Goal: Information Seeking & Learning: Learn about a topic

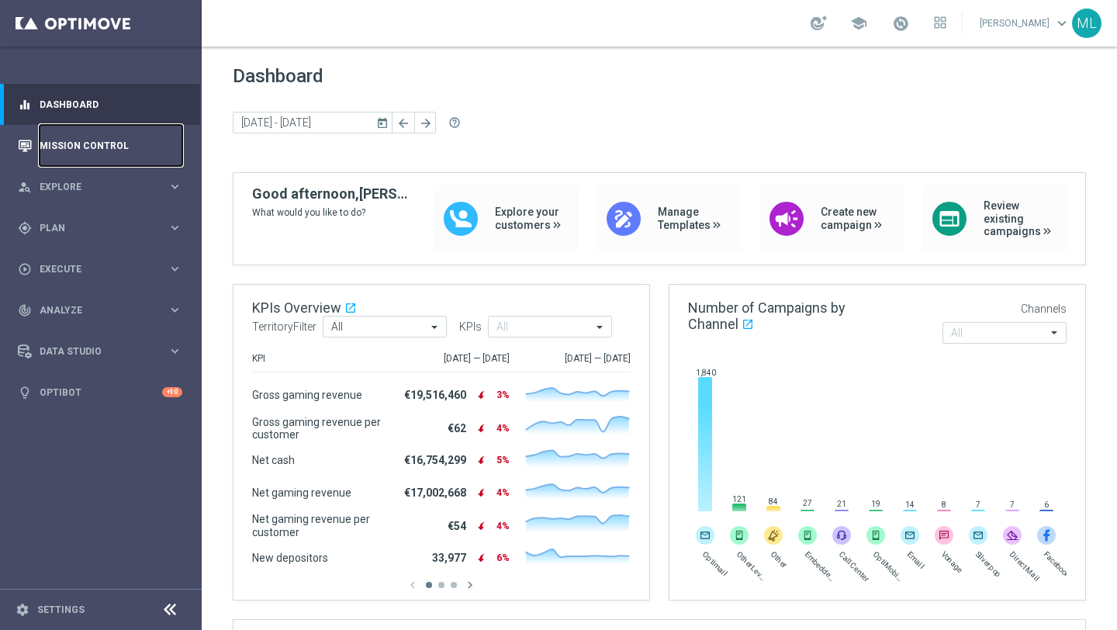
click at [78, 152] on link "Mission Control" at bounding box center [111, 145] width 143 height 41
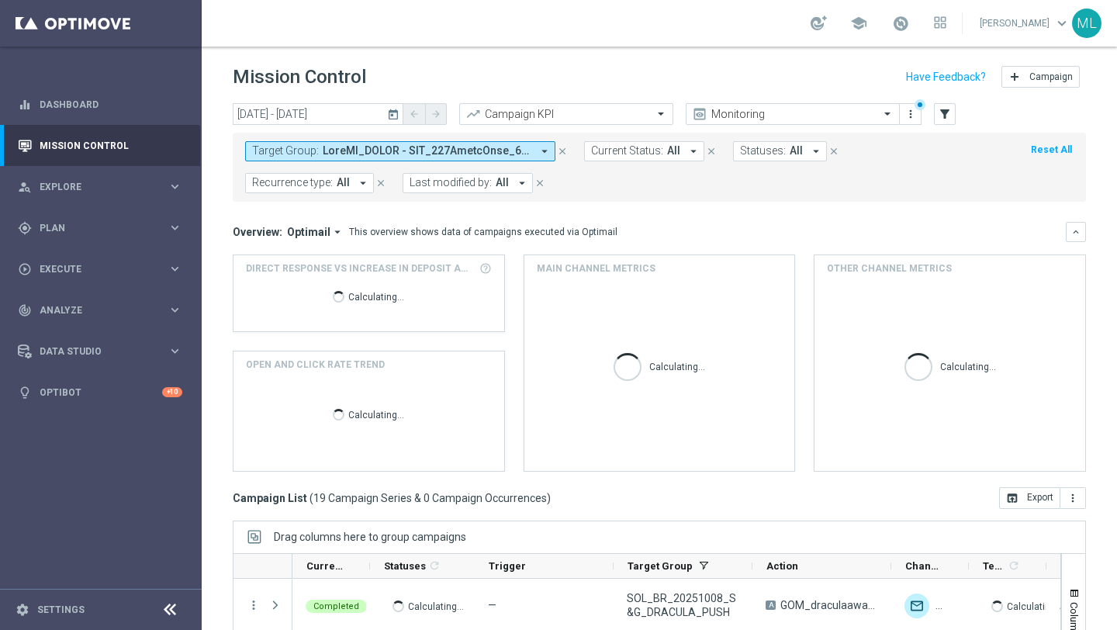
click at [394, 111] on icon "today" at bounding box center [394, 114] width 14 height 14
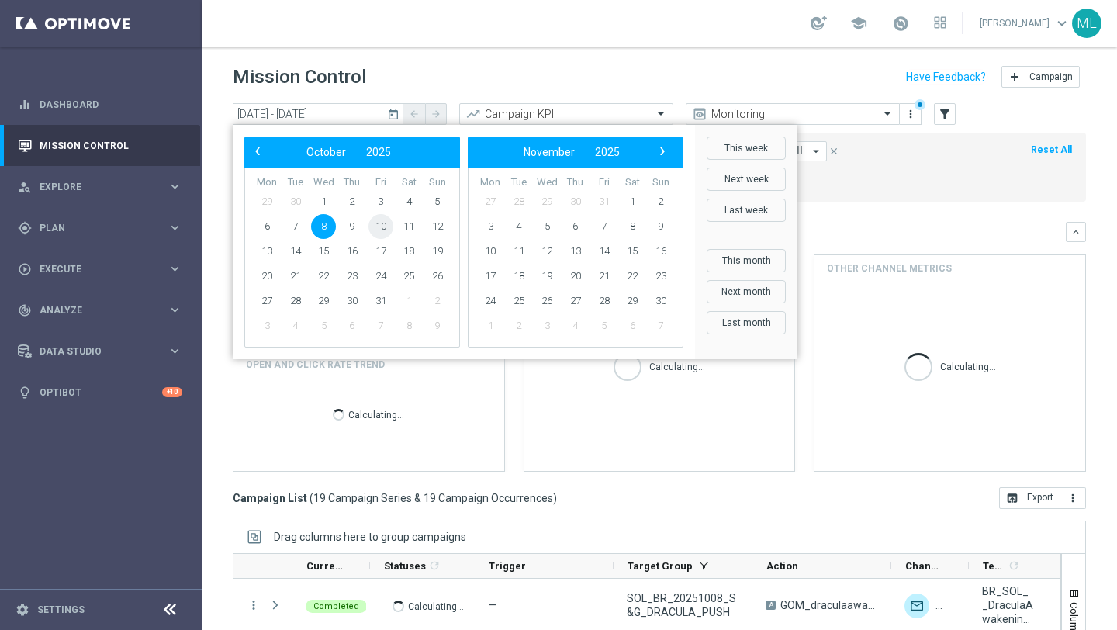
click at [386, 224] on span "10" at bounding box center [380, 226] width 25 height 25
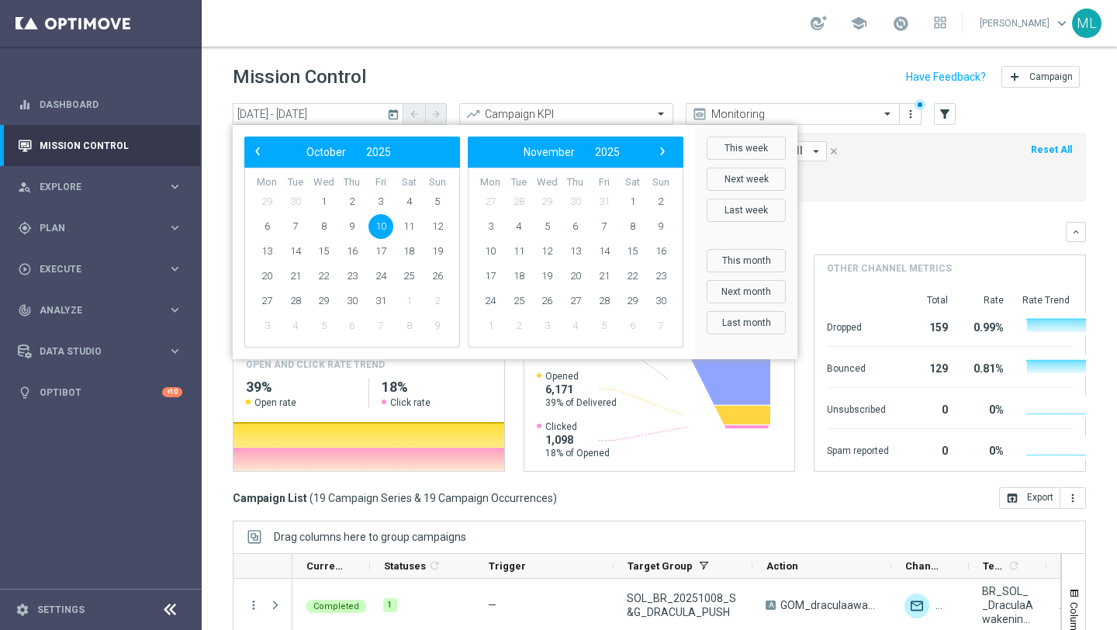
click at [384, 224] on span "10" at bounding box center [380, 226] width 25 height 25
type input "[DATE] - [DATE]"
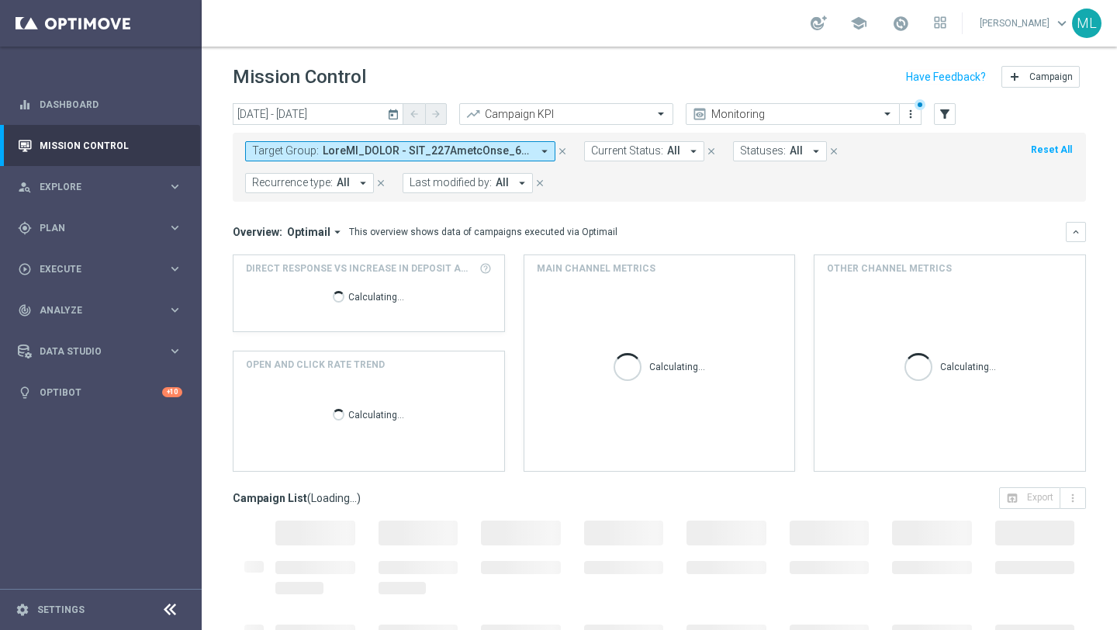
click at [391, 151] on span at bounding box center [427, 150] width 209 height 13
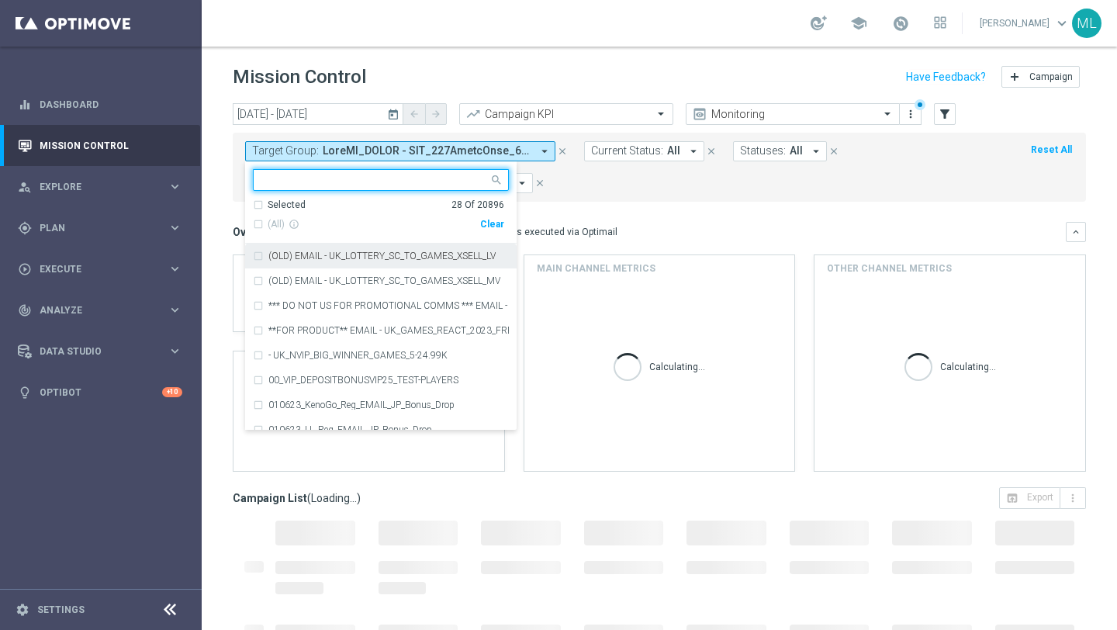
click at [0, 0] on div "Clear" at bounding box center [0, 0] width 0 height 0
click at [347, 185] on input "text" at bounding box center [374, 180] width 227 height 13
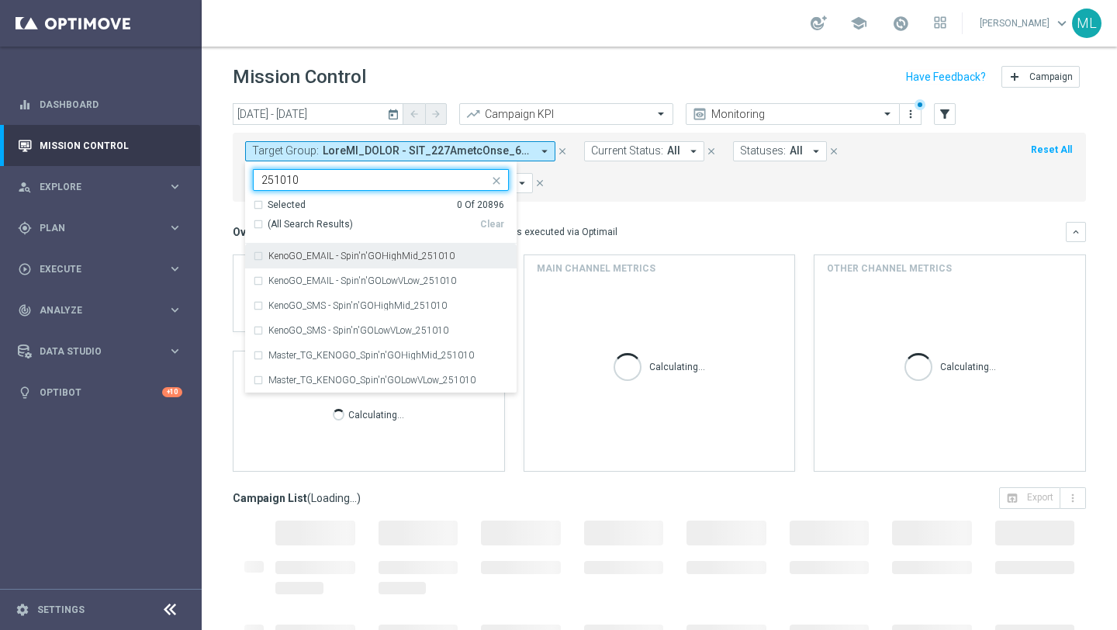
click at [259, 223] on div "(All Search Results)" at bounding box center [366, 224] width 227 height 13
type input "251010"
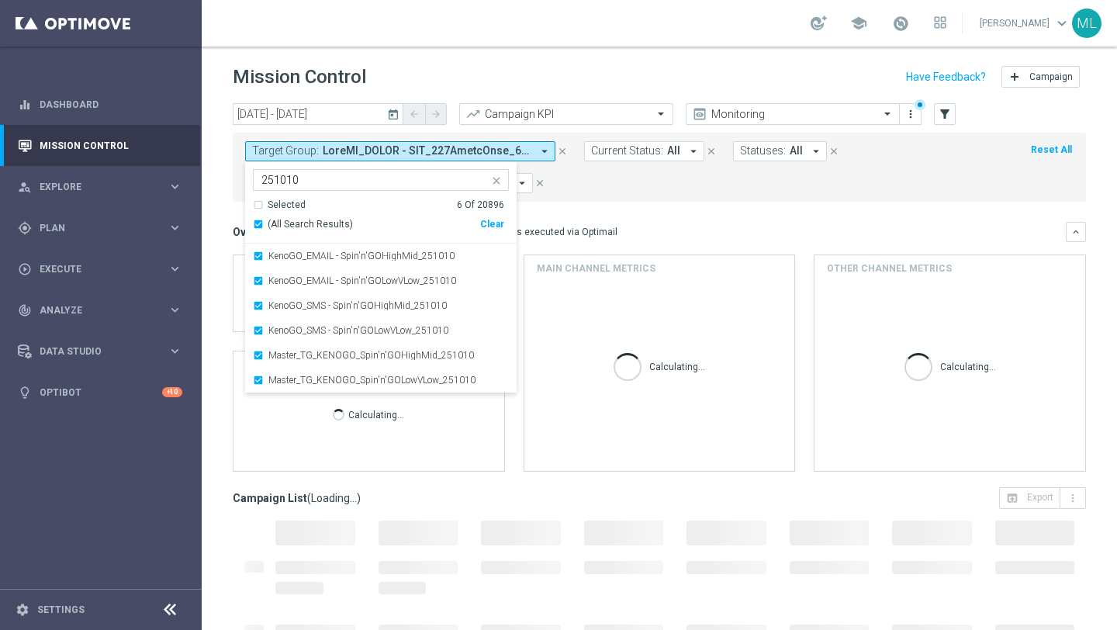
click at [224, 185] on div "[DATE] [DATE] - [DATE] arrow_back arrow_forward Campaign KPI trending_up Monito…" at bounding box center [659, 359] width 915 height 513
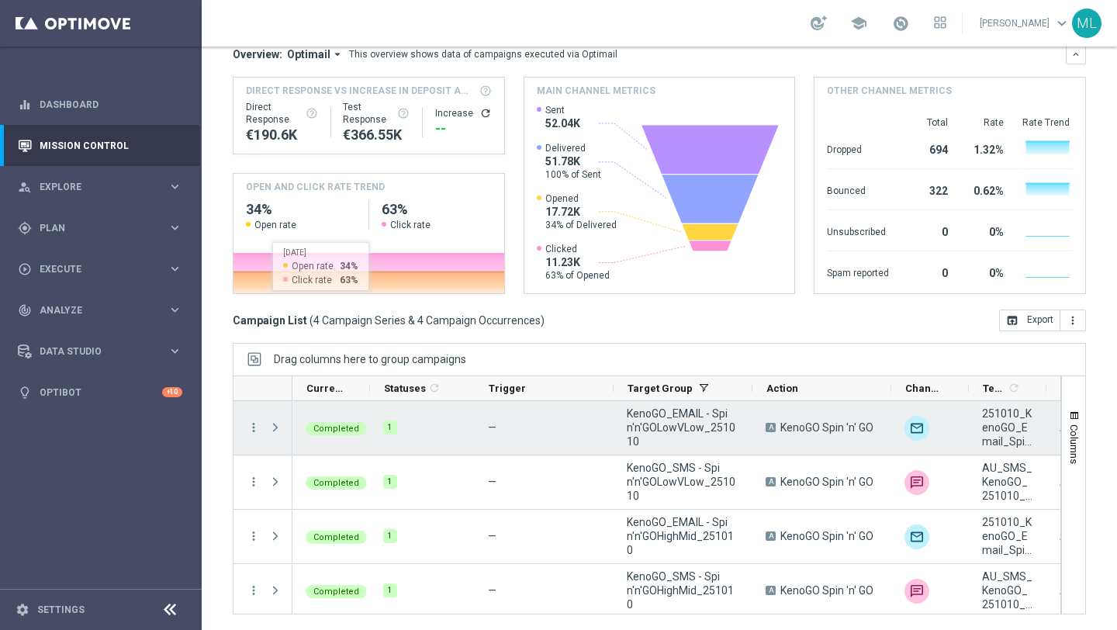
scroll to position [5, 0]
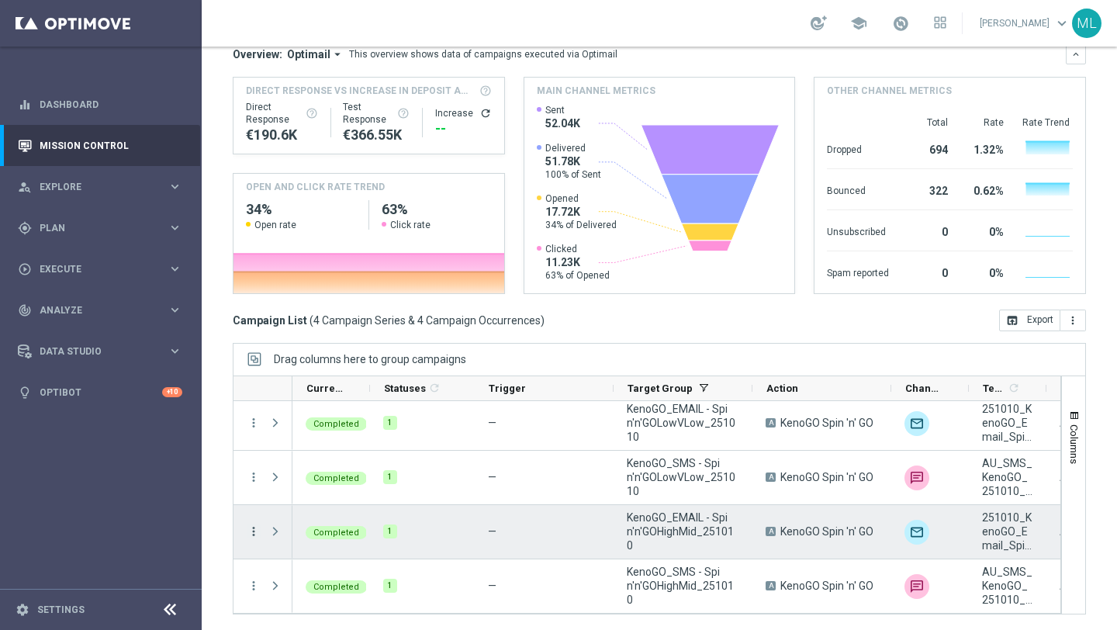
click at [250, 529] on icon "more_vert" at bounding box center [254, 531] width 14 height 14
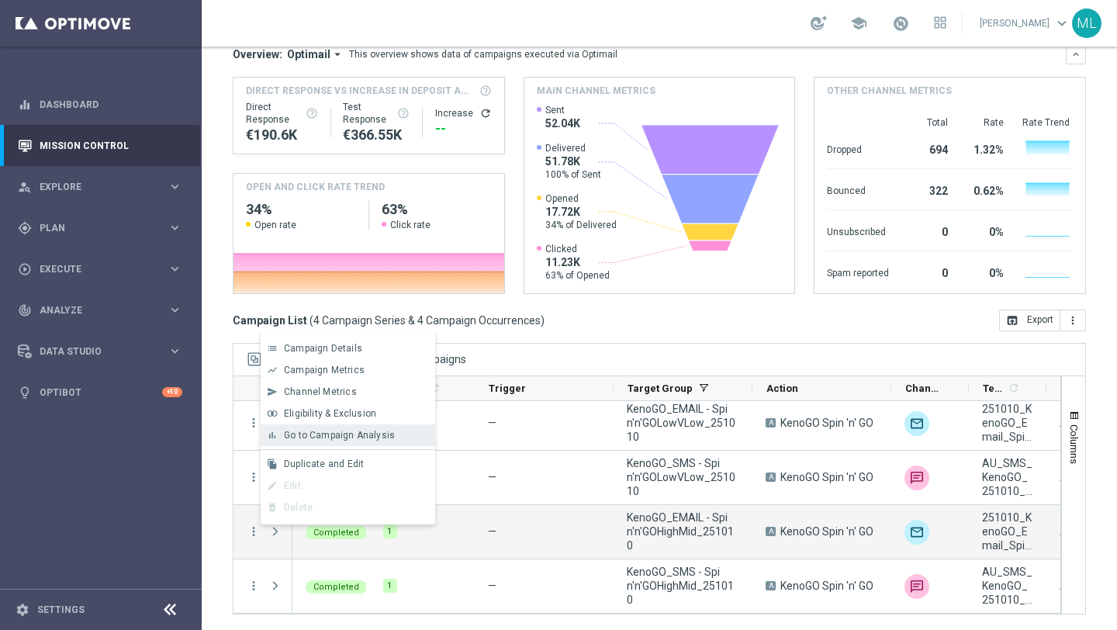
click at [295, 444] on div "bar_chart Go to Campaign Analysis" at bounding box center [348, 435] width 175 height 22
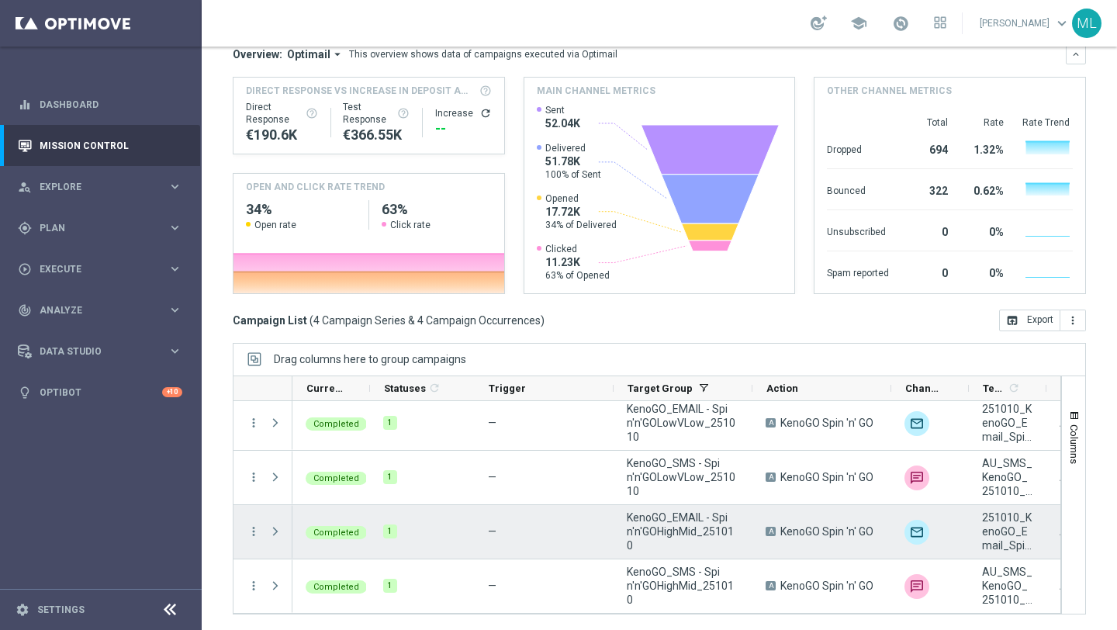
scroll to position [0, 0]
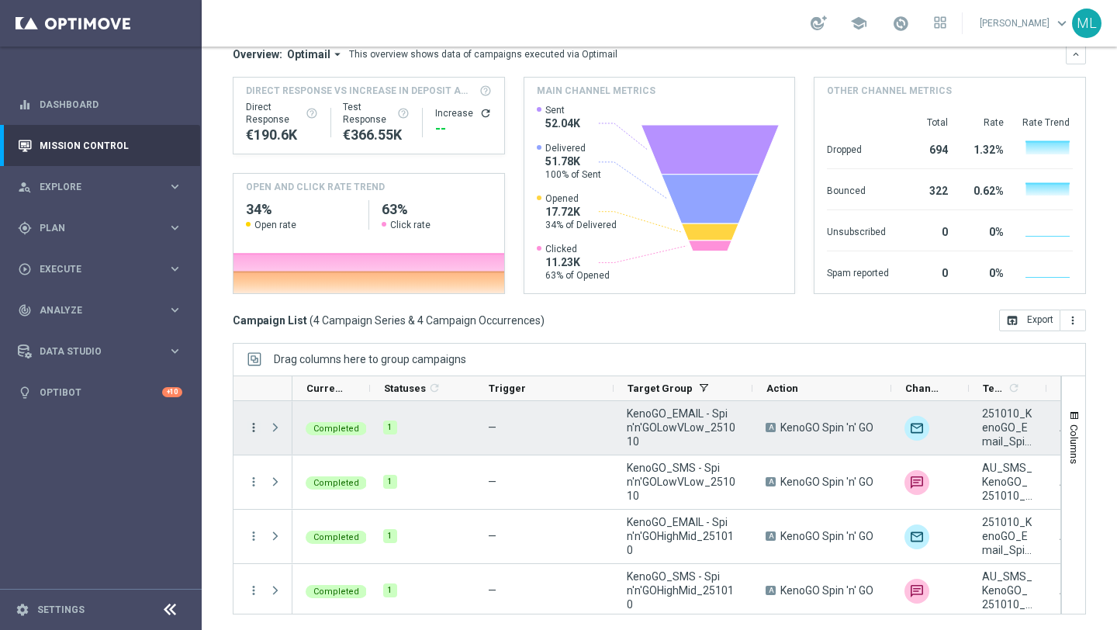
click at [253, 430] on icon "more_vert" at bounding box center [254, 427] width 14 height 14
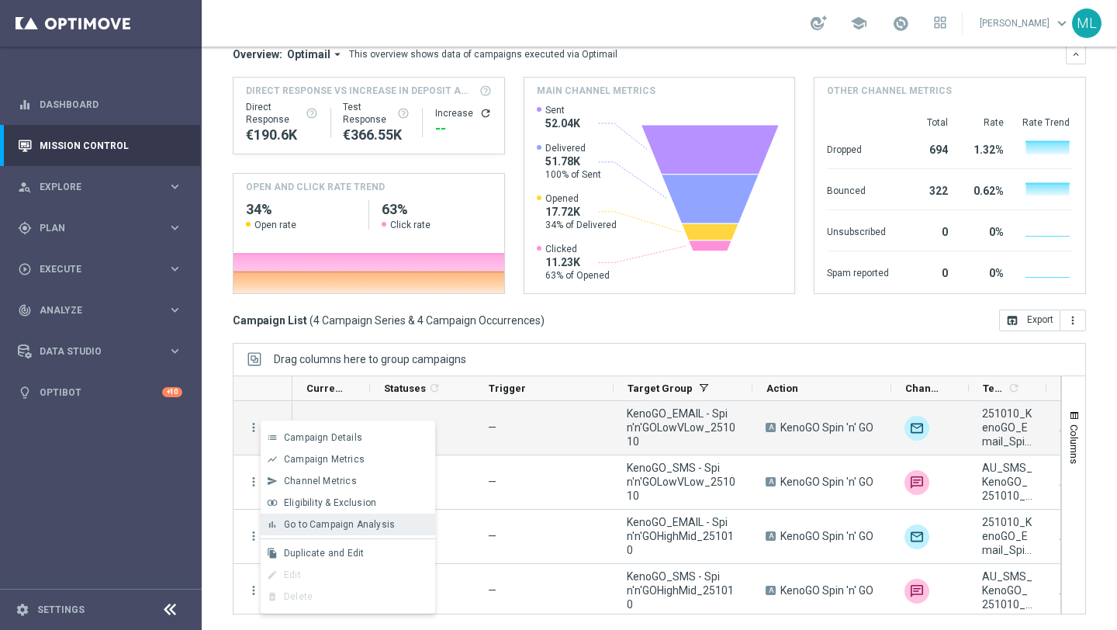
click at [314, 530] on div "bar_chart Go to Campaign Analysis" at bounding box center [348, 524] width 175 height 22
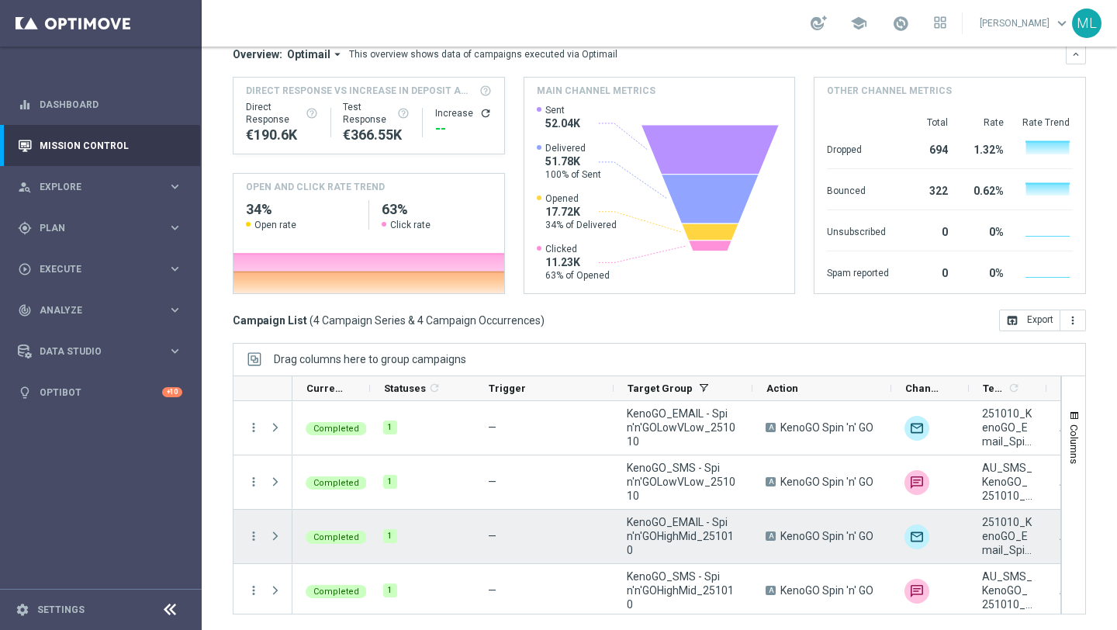
scroll to position [5, 0]
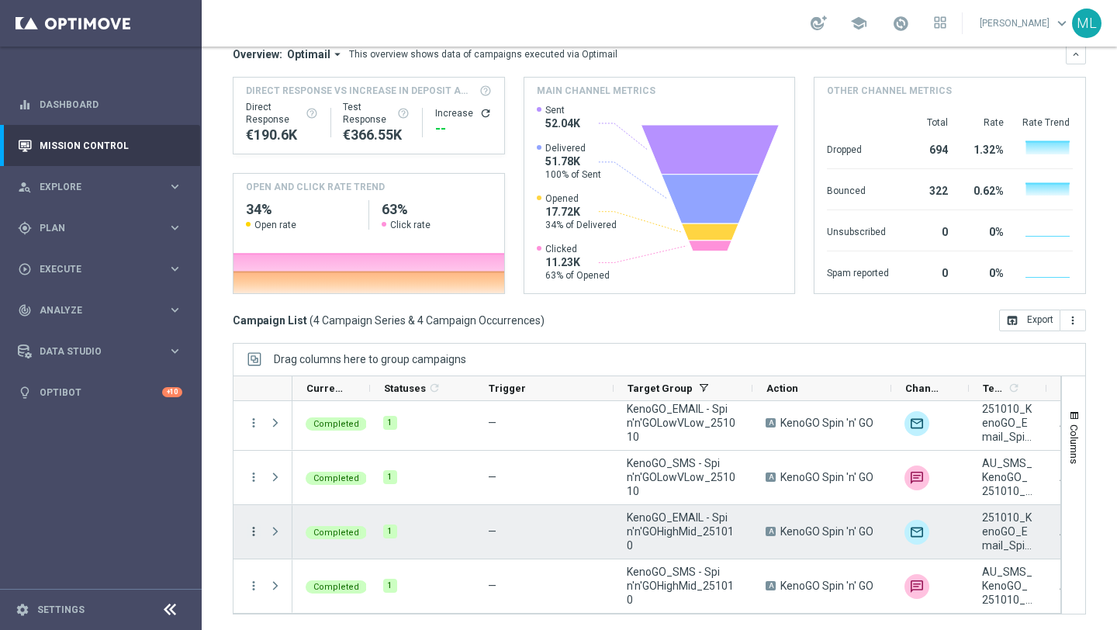
click at [254, 531] on icon "more_vert" at bounding box center [254, 531] width 14 height 14
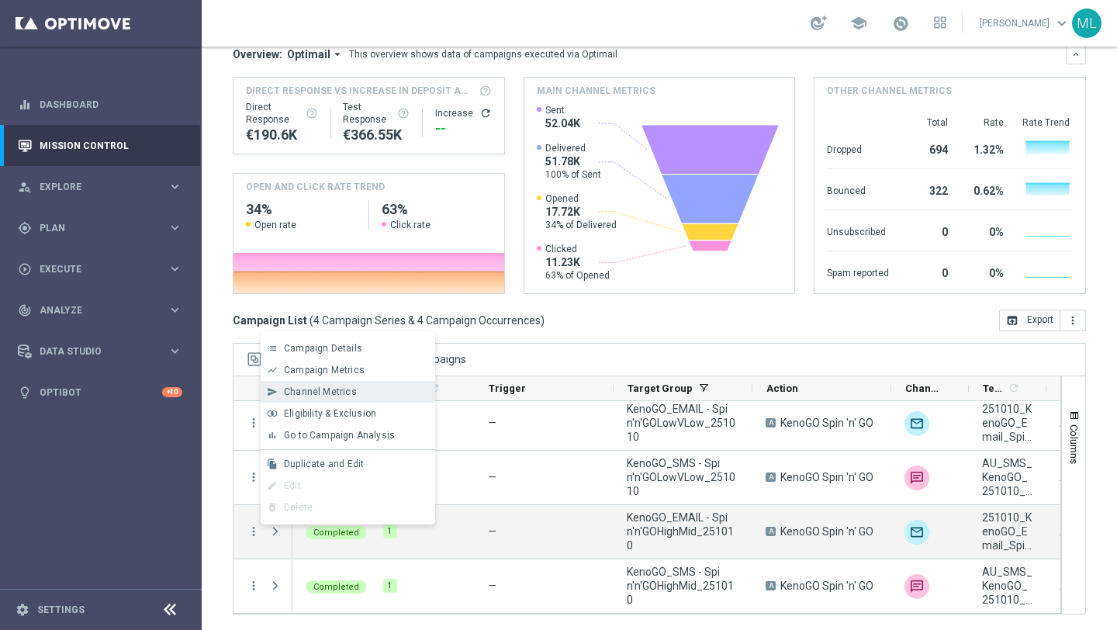
click at [322, 386] on span "Channel Metrics" at bounding box center [320, 391] width 73 height 11
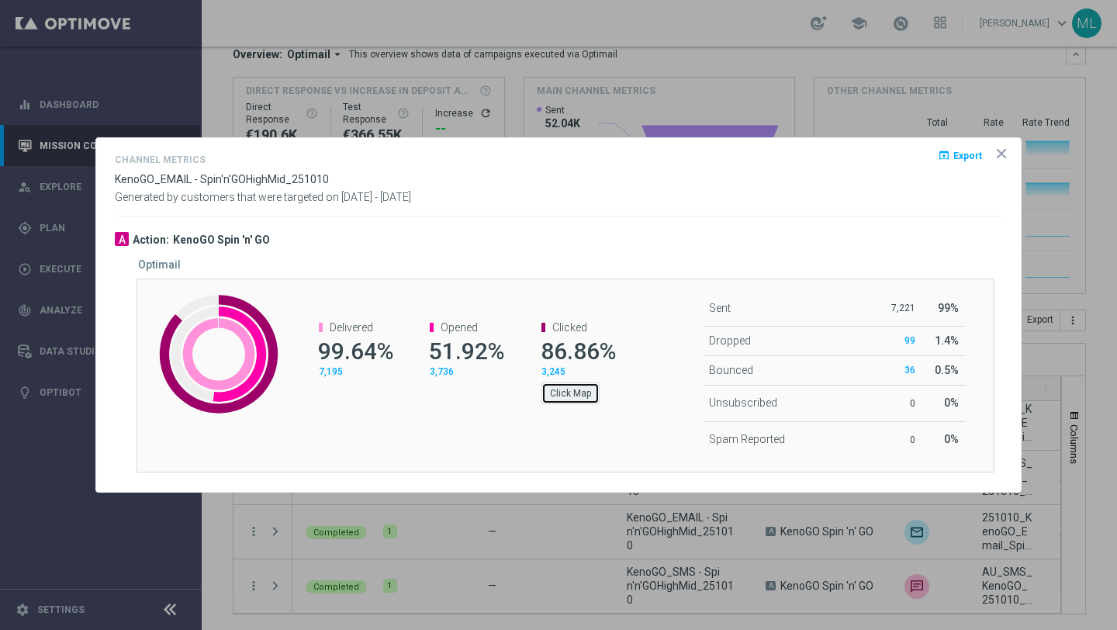
click at [582, 396] on button "Click Map" at bounding box center [570, 393] width 58 height 22
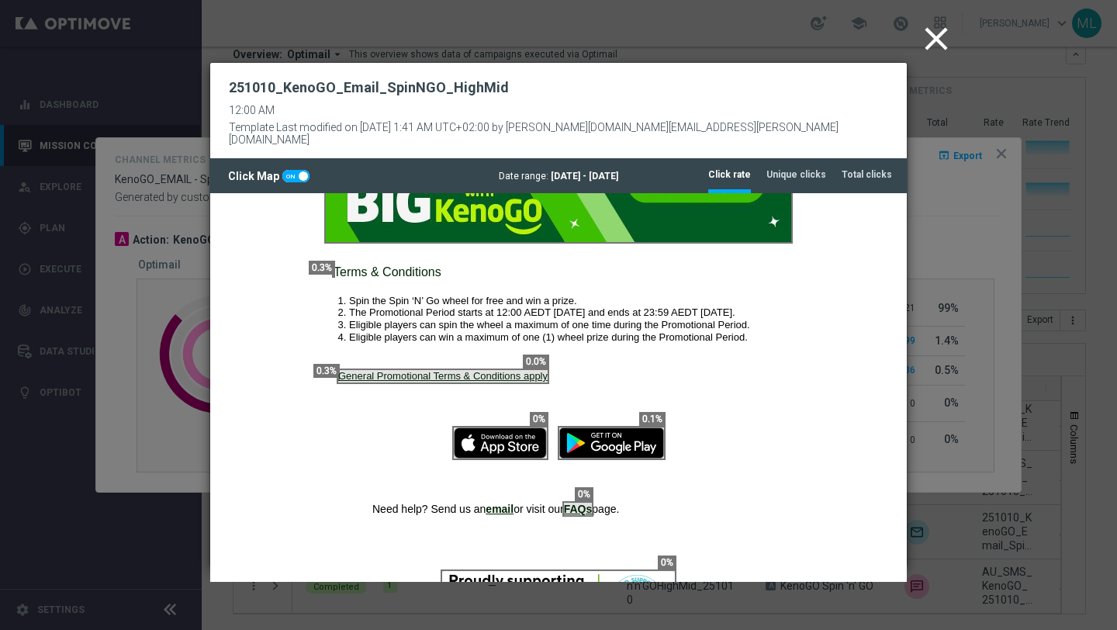
scroll to position [599, 0]
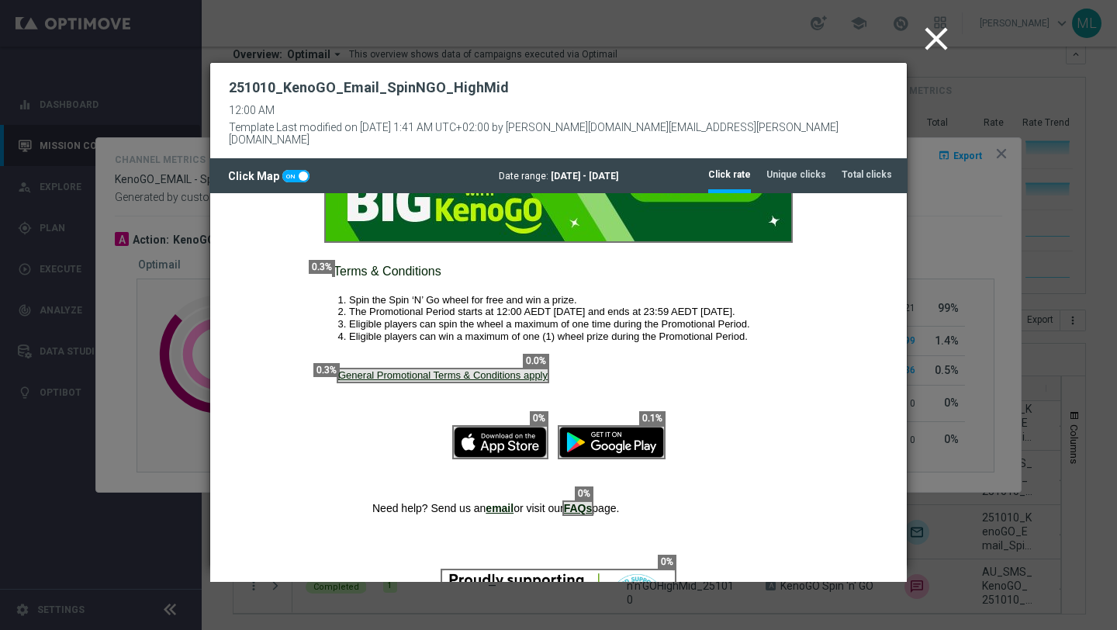
click at [935, 40] on icon "close" at bounding box center [936, 38] width 39 height 39
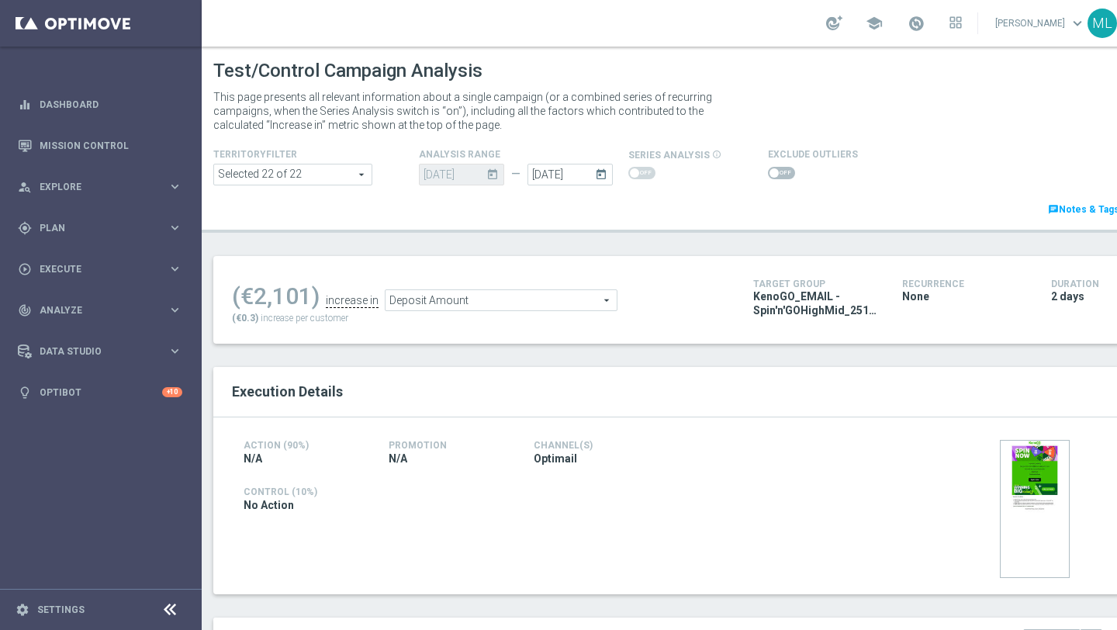
click at [562, 302] on span "Deposit Amount" at bounding box center [500, 300] width 231 height 20
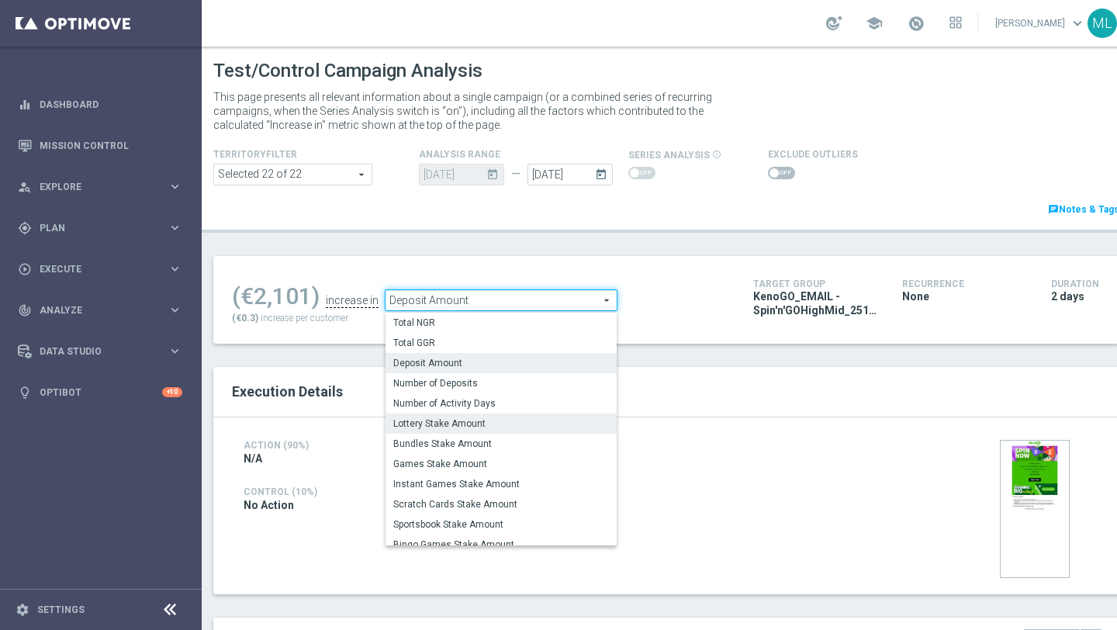
click at [464, 424] on span "Lottery Stake Amount" at bounding box center [501, 423] width 216 height 12
type input "Lottery Stake Amount"
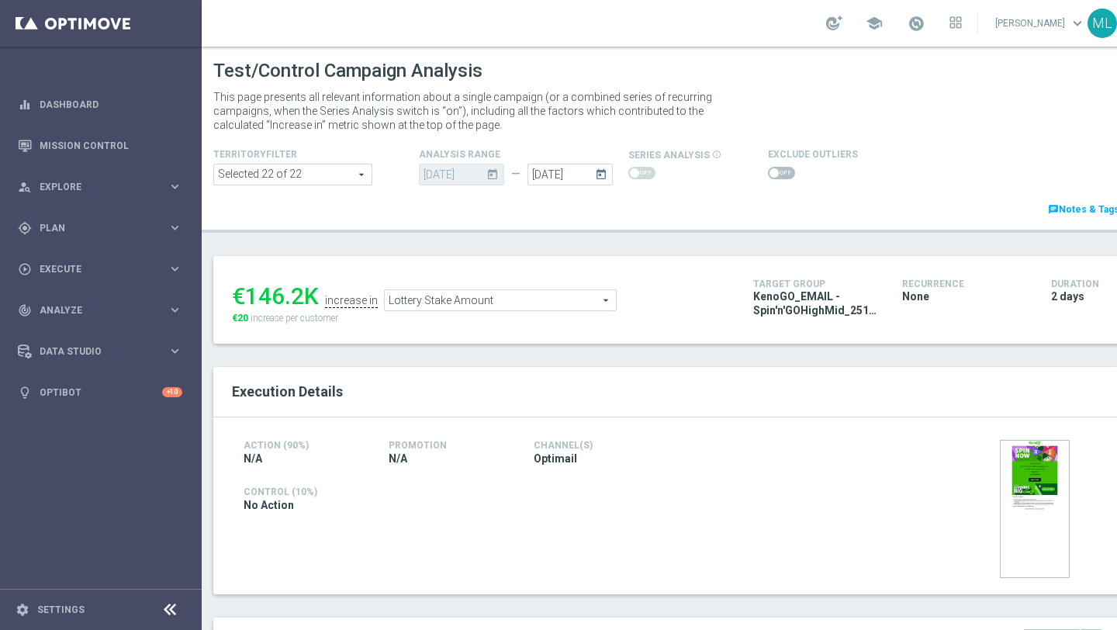
scroll to position [305, 0]
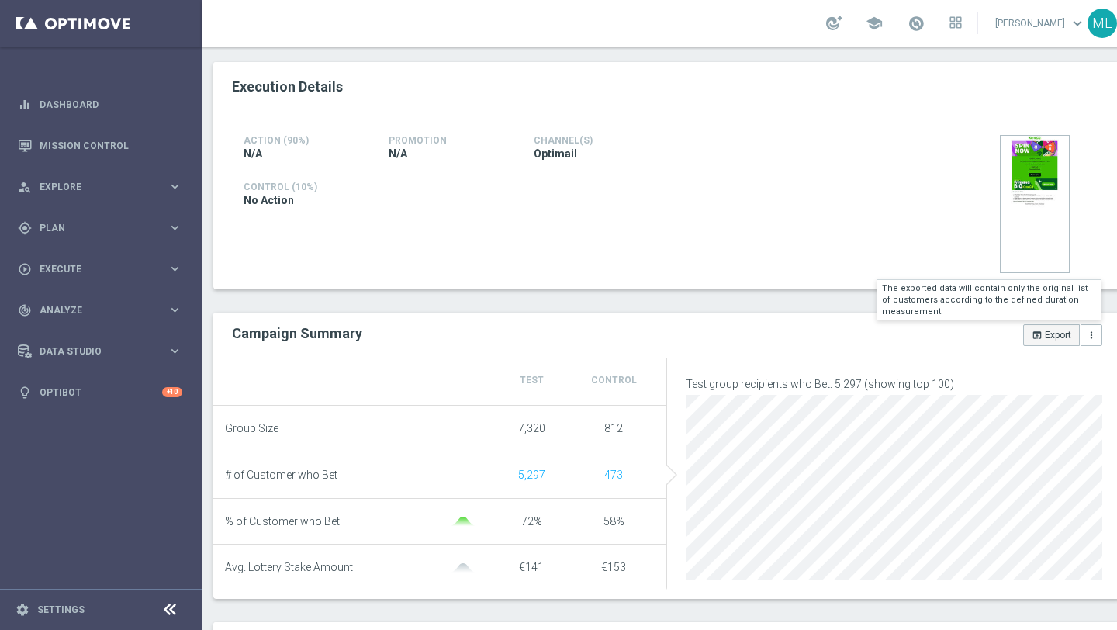
click at [1043, 339] on button "open_in_browser Export" at bounding box center [1051, 335] width 57 height 22
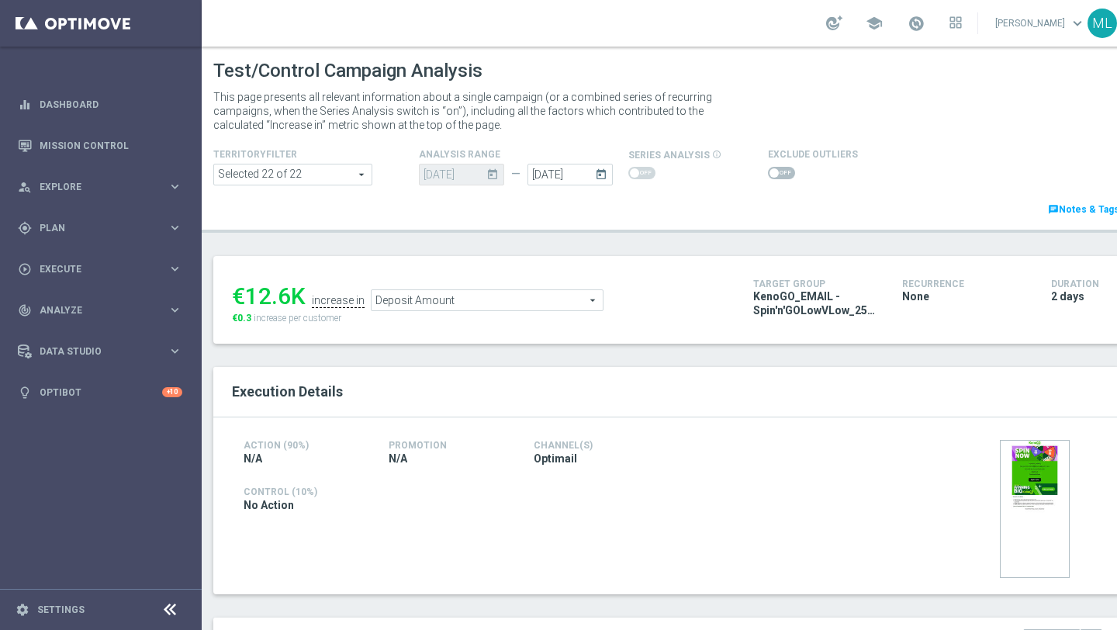
click at [458, 302] on span "Deposit Amount" at bounding box center [487, 300] width 231 height 20
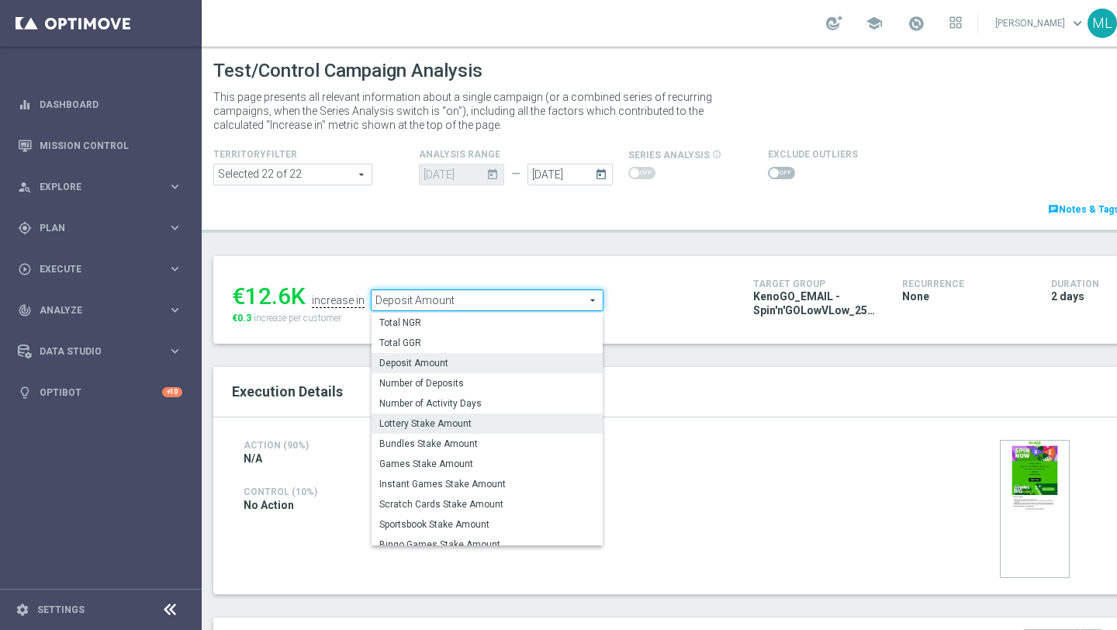
click at [444, 420] on span "Lottery Stake Amount" at bounding box center [487, 423] width 216 height 12
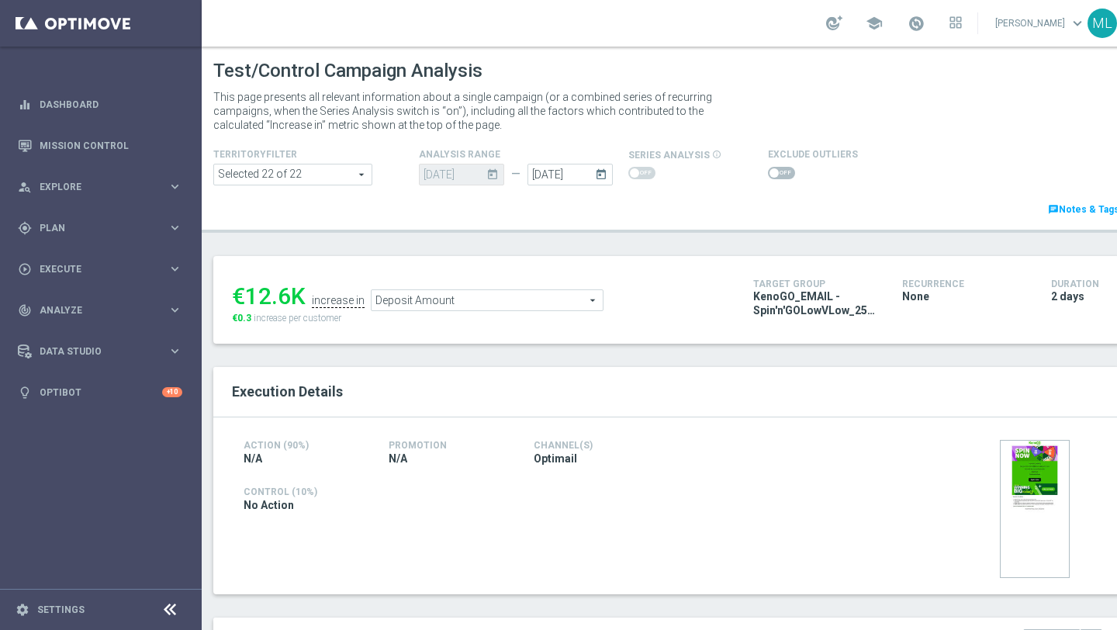
type input "Lottery Stake Amount"
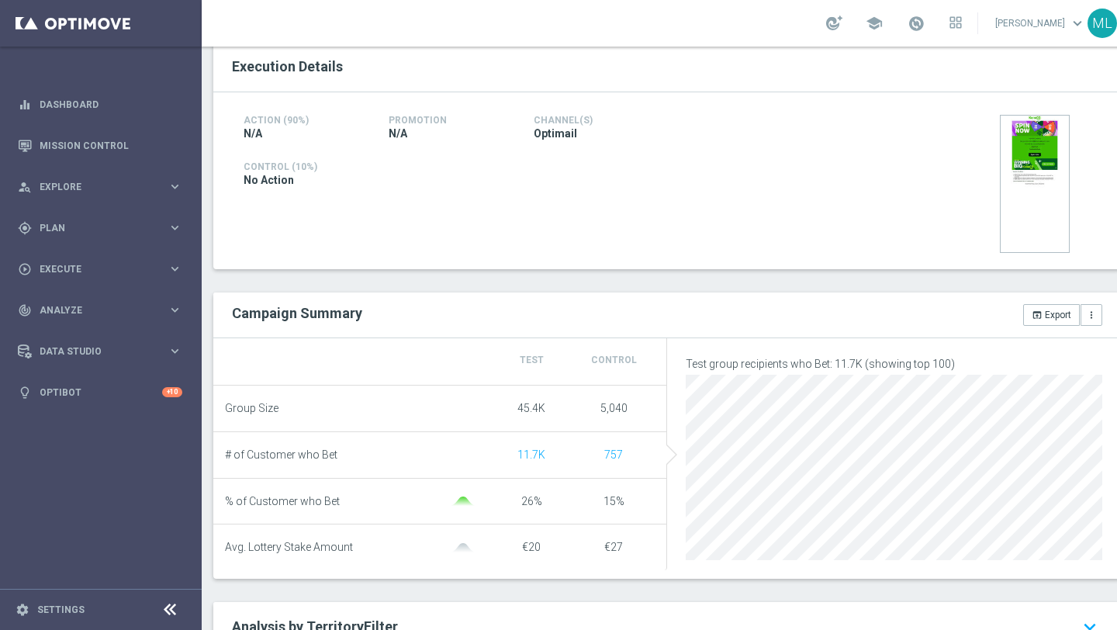
scroll to position [329, 0]
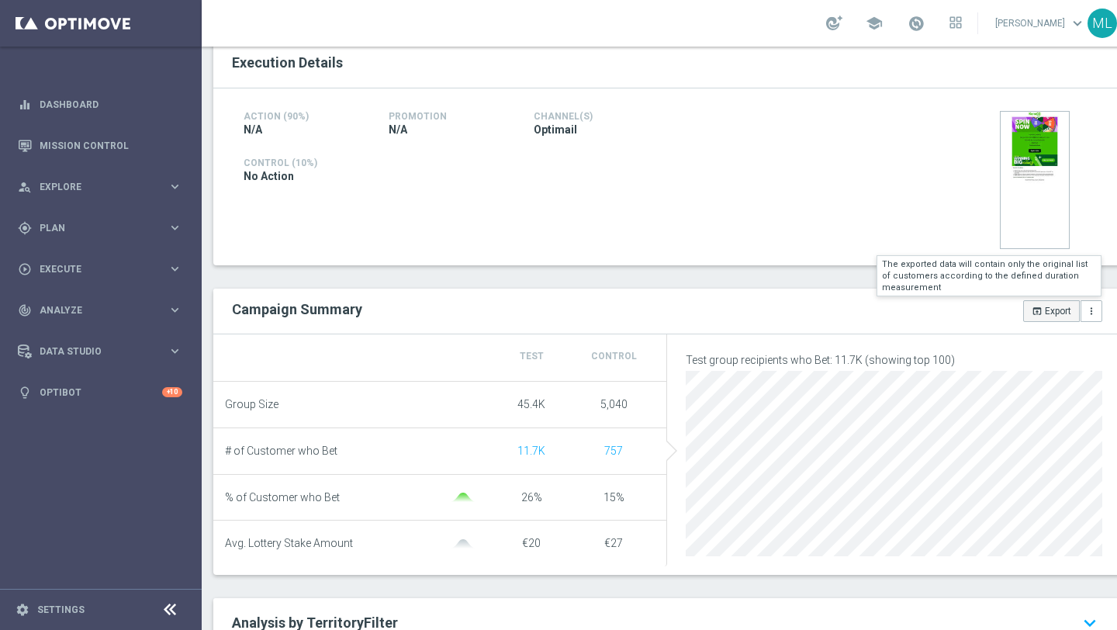
click at [1049, 309] on button "open_in_browser Export" at bounding box center [1051, 311] width 57 height 22
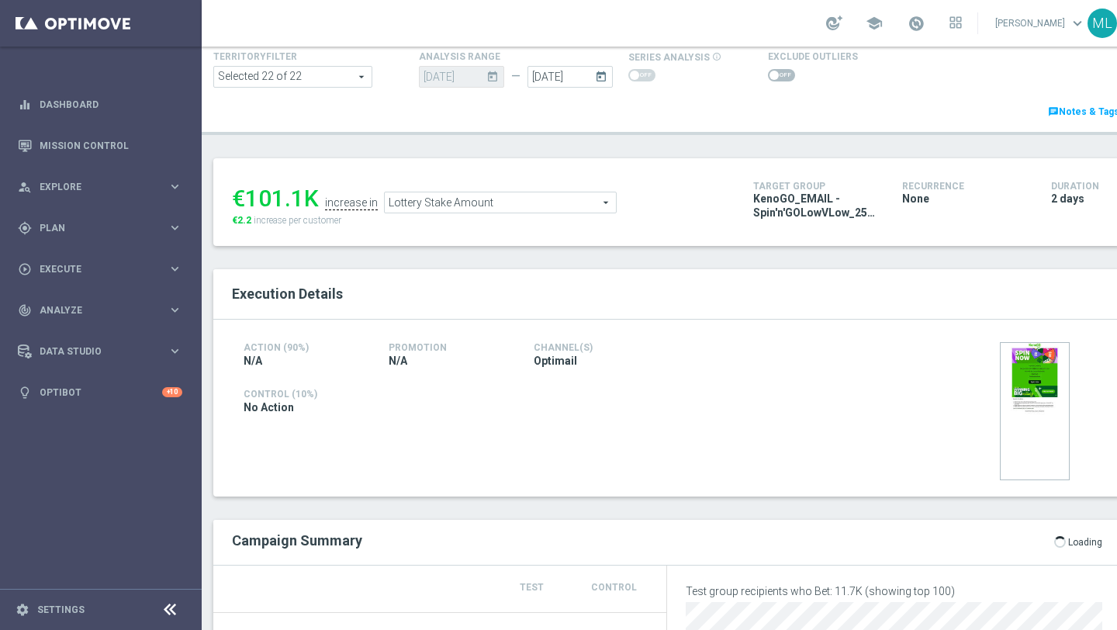
scroll to position [71, 0]
